Goal: Use online tool/utility: Utilize a website feature to perform a specific function

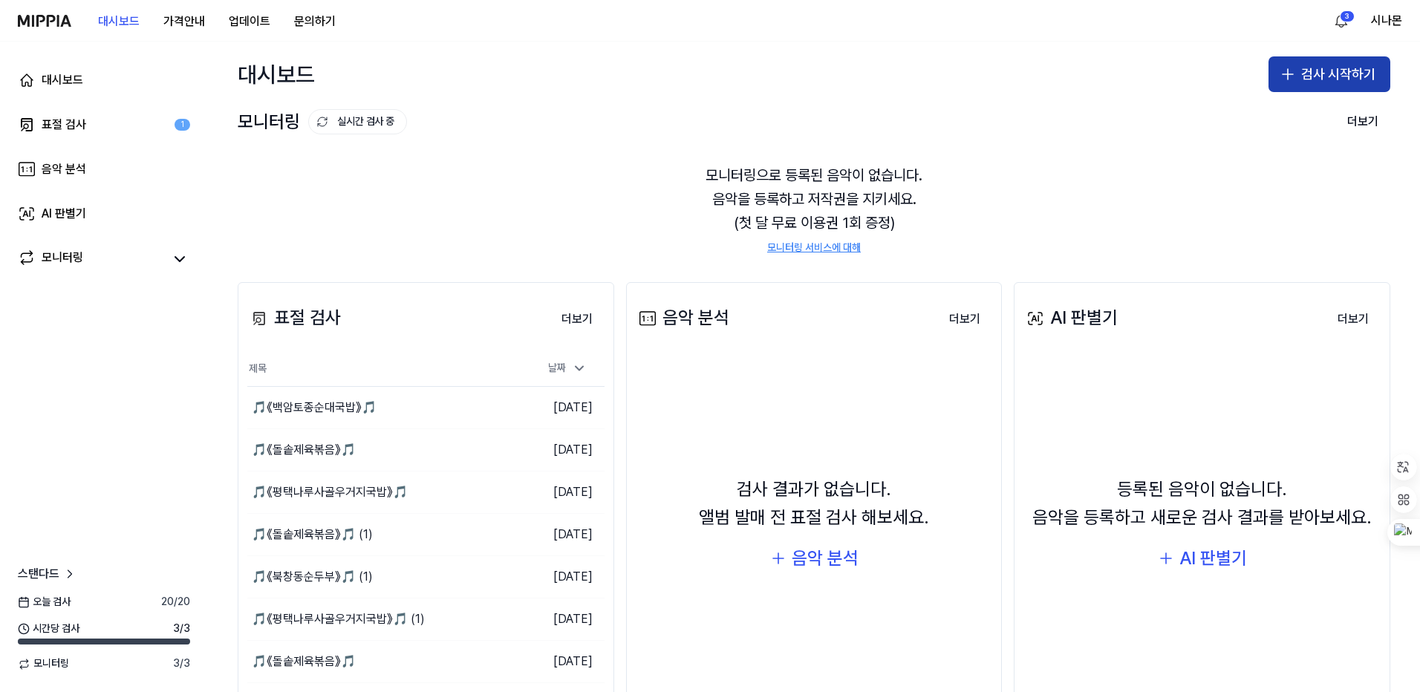
drag, startPoint x: 1287, startPoint y: 78, endPoint x: 1281, endPoint y: 85, distance: 9.1
click at [1286, 79] on icon "button" at bounding box center [1287, 74] width 18 height 18
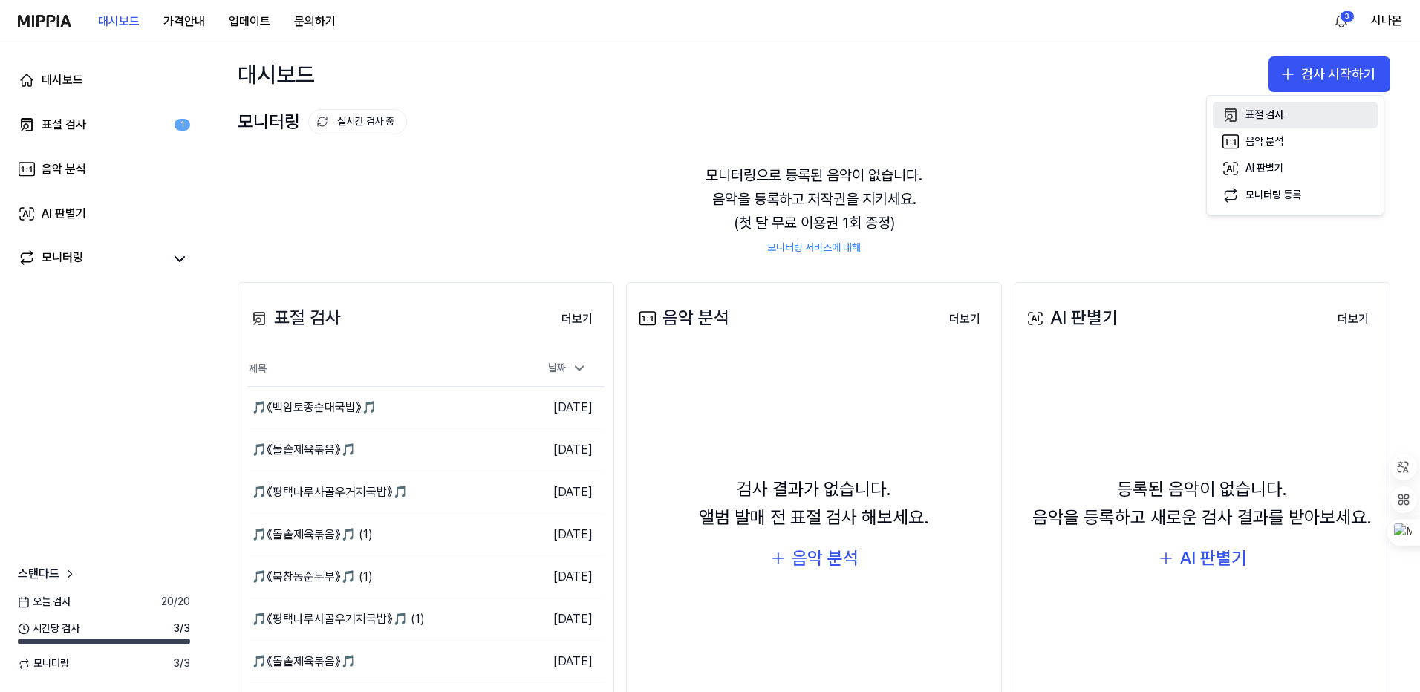
click at [1265, 111] on div "표절 검사" at bounding box center [1264, 115] width 38 height 15
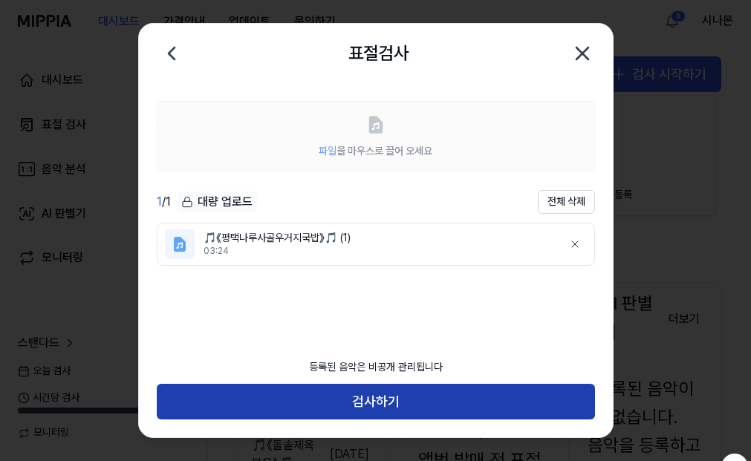
click at [389, 400] on button "검사하기" at bounding box center [376, 402] width 438 height 36
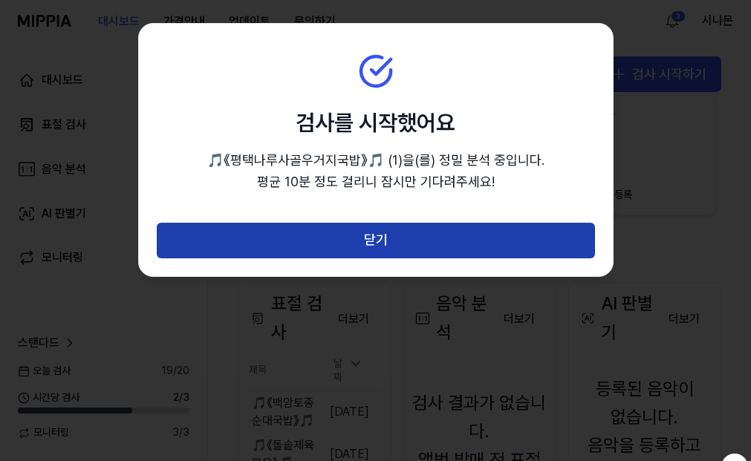
click at [368, 248] on button "닫기" at bounding box center [376, 241] width 438 height 36
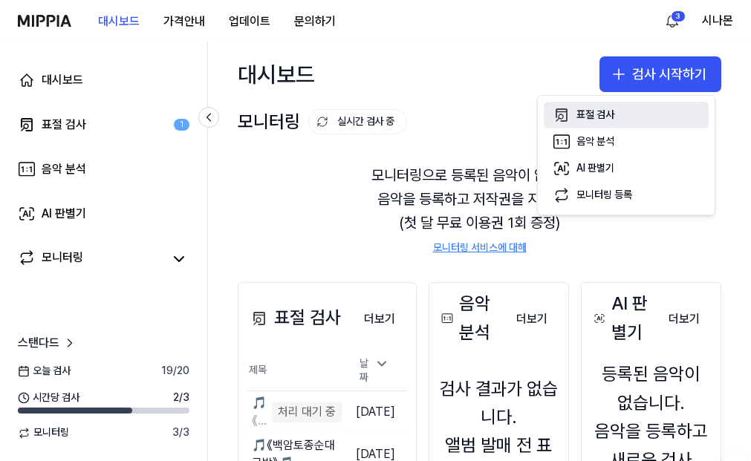
click at [612, 117] on div "표절 검사" at bounding box center [595, 115] width 38 height 15
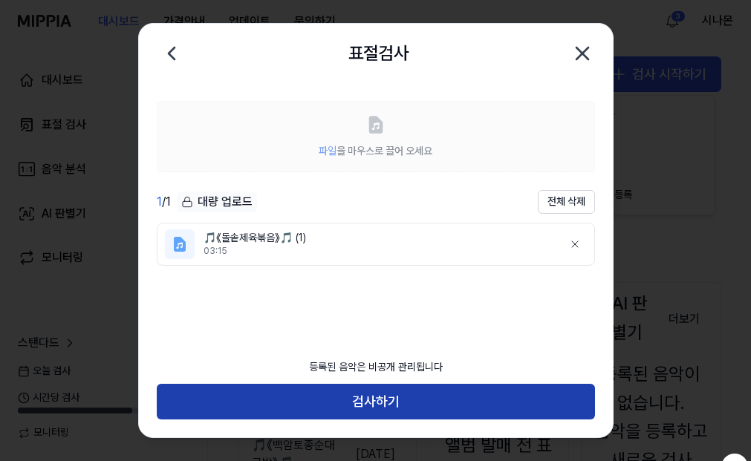
click at [341, 412] on button "검사하기" at bounding box center [376, 402] width 438 height 36
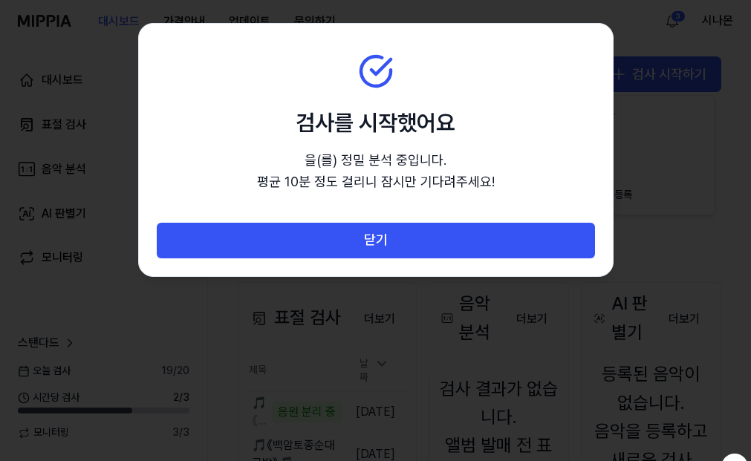
click at [342, 405] on div at bounding box center [375, 230] width 751 height 461
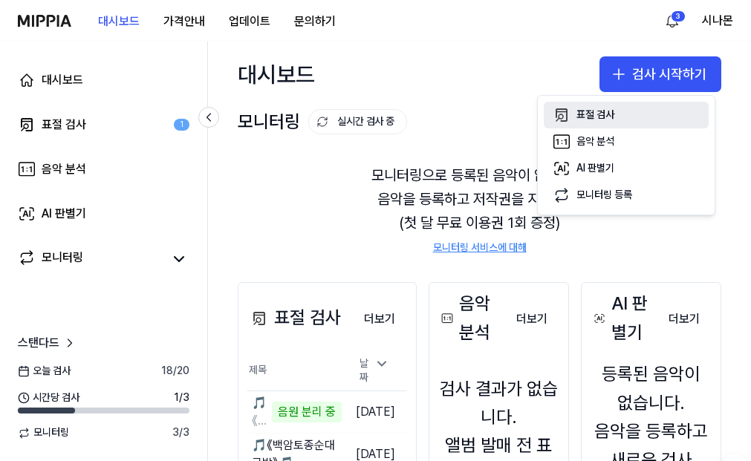
click at [587, 107] on button "표절 검사" at bounding box center [625, 115] width 165 height 27
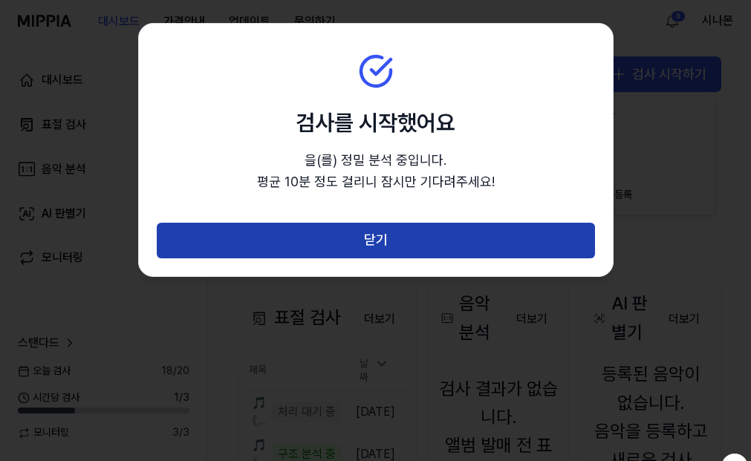
click at [291, 238] on button "닫기" at bounding box center [376, 241] width 438 height 36
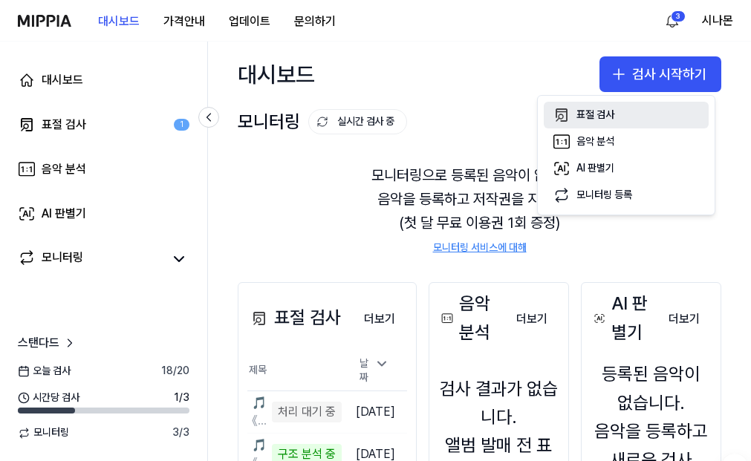
click at [598, 110] on div "표절 검사" at bounding box center [595, 115] width 38 height 15
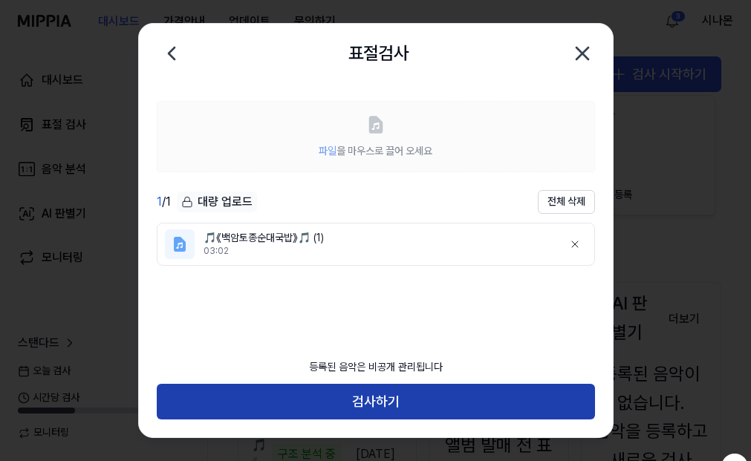
click at [370, 402] on button "검사하기" at bounding box center [376, 402] width 438 height 36
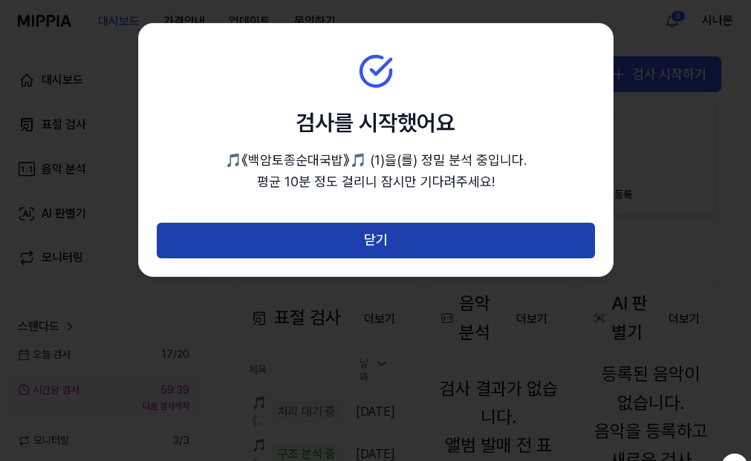
click at [354, 246] on button "닫기" at bounding box center [376, 241] width 438 height 36
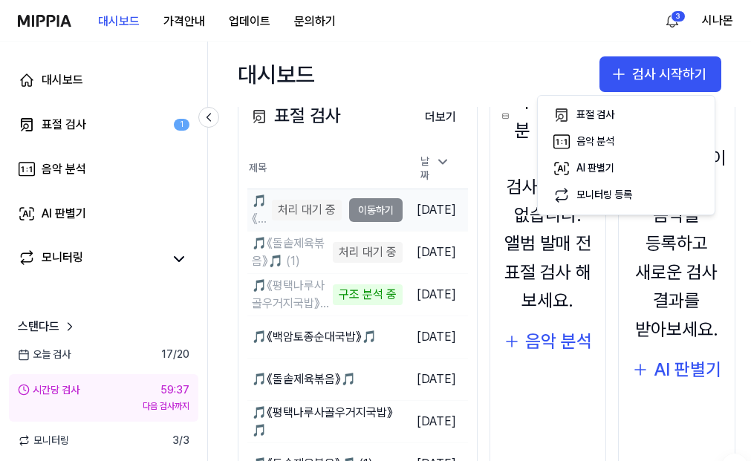
scroll to position [223, 0]
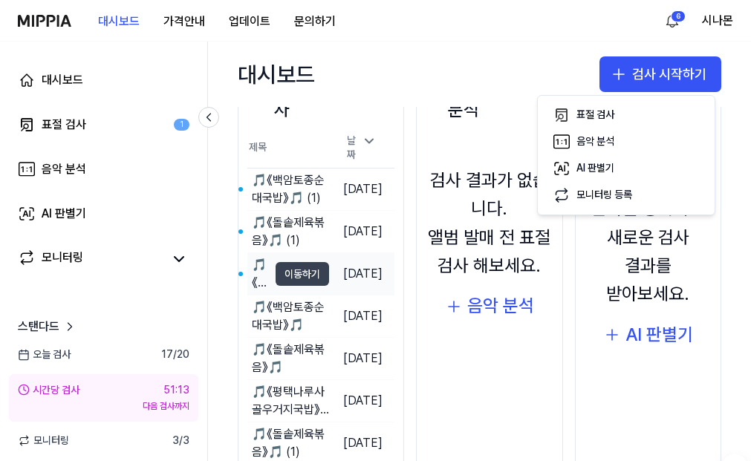
click at [287, 266] on button "이동하기" at bounding box center [301, 274] width 53 height 24
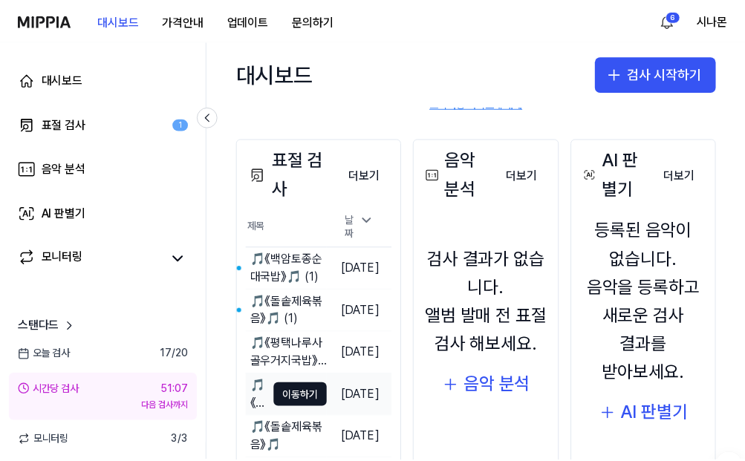
scroll to position [148, 0]
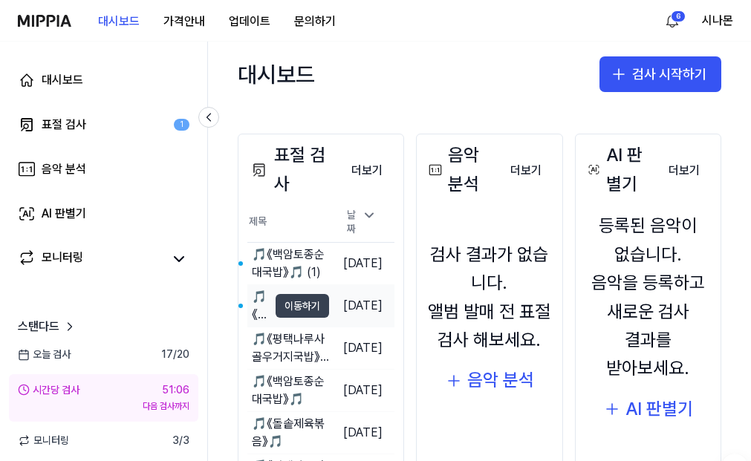
click at [296, 301] on button "이동하기" at bounding box center [301, 306] width 53 height 24
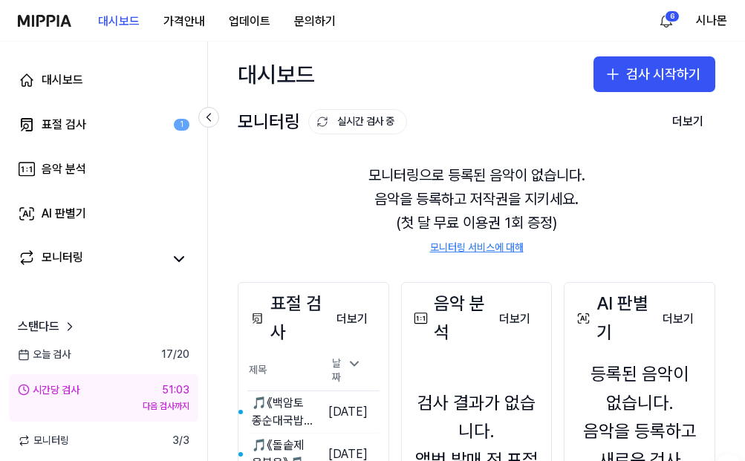
scroll to position [0, 0]
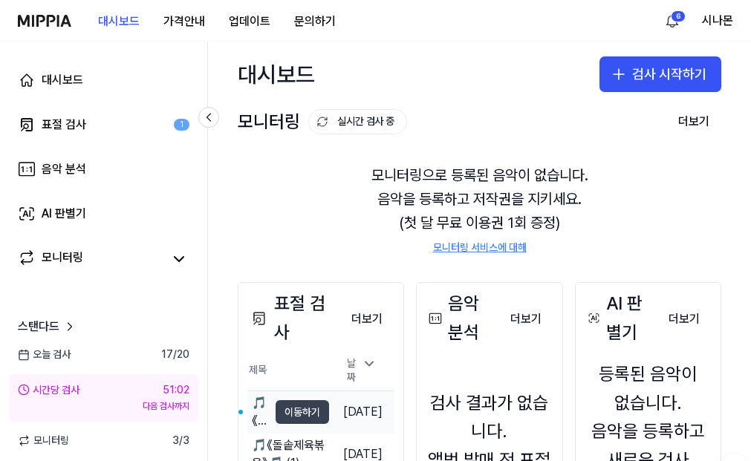
click at [295, 405] on button "이동하기" at bounding box center [301, 412] width 53 height 24
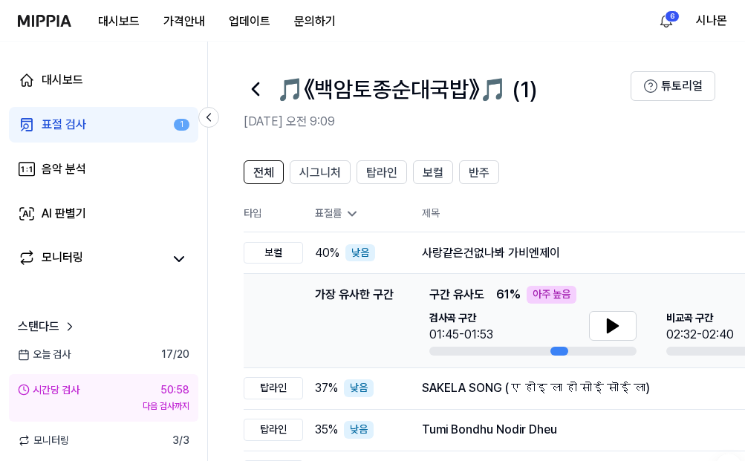
click at [339, 215] on div "표절률" at bounding box center [356, 213] width 83 height 15
